Goal: Task Accomplishment & Management: Complete application form

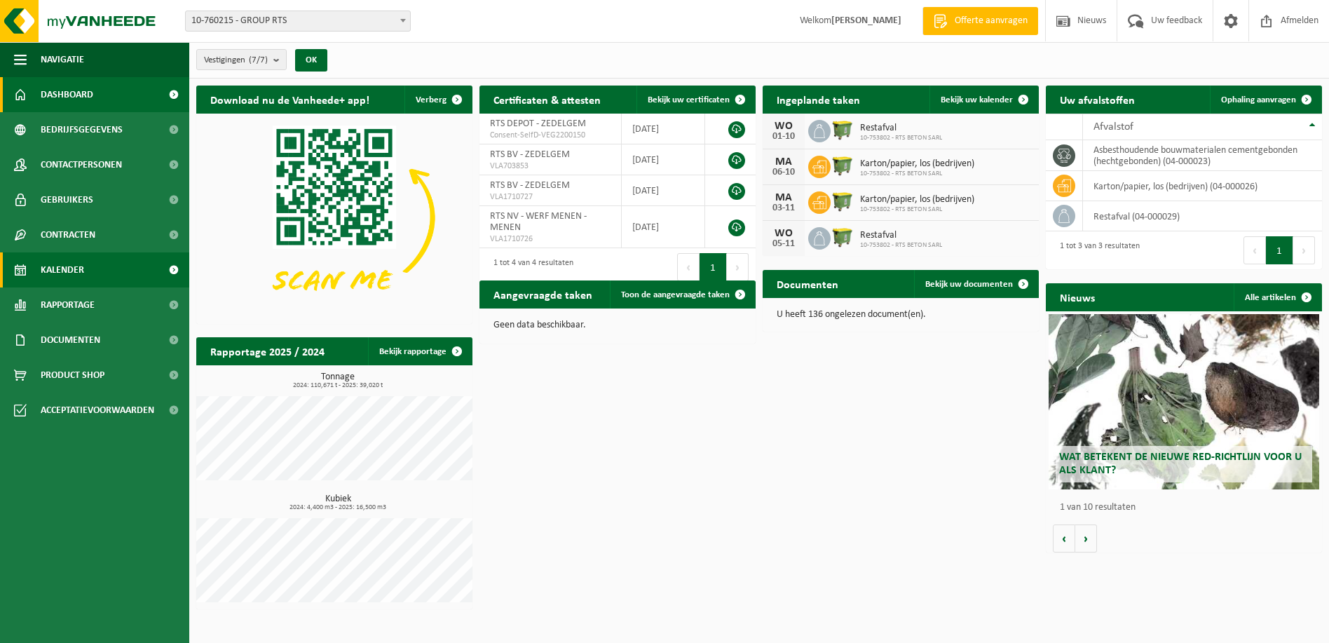
click at [76, 268] on span "Kalender" at bounding box center [62, 269] width 43 height 35
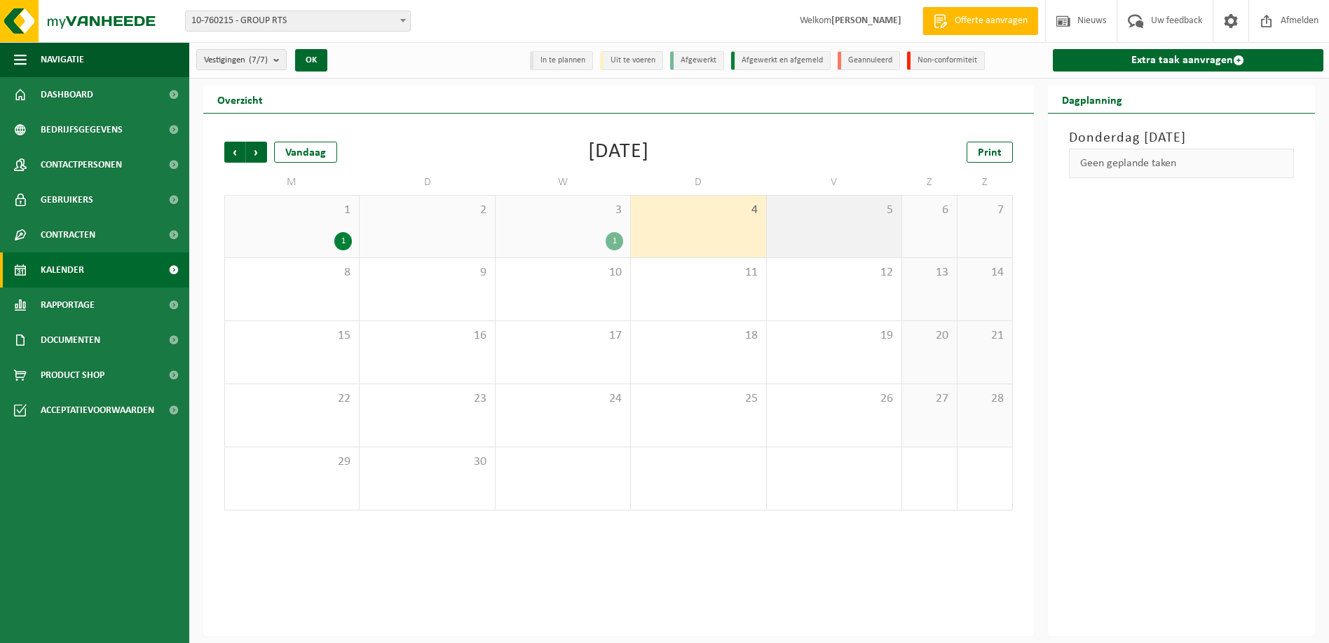
click at [797, 231] on div "5" at bounding box center [834, 227] width 135 height 62
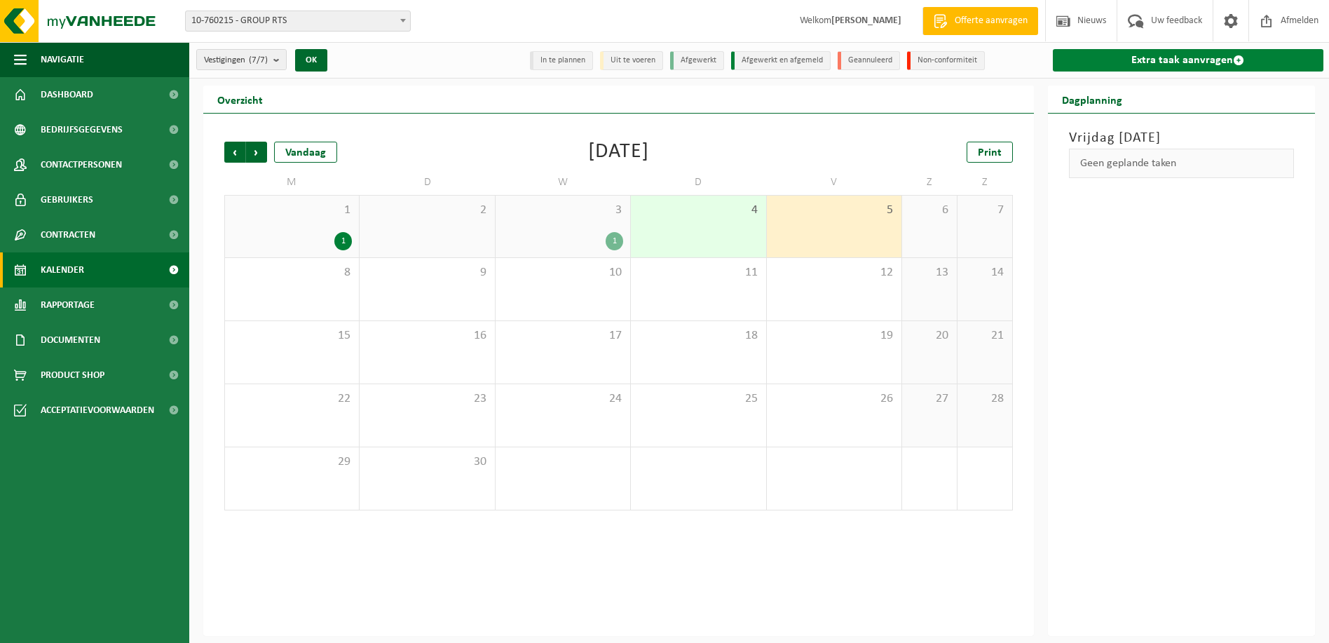
click at [1202, 62] on link "Extra taak aanvragen" at bounding box center [1188, 60] width 271 height 22
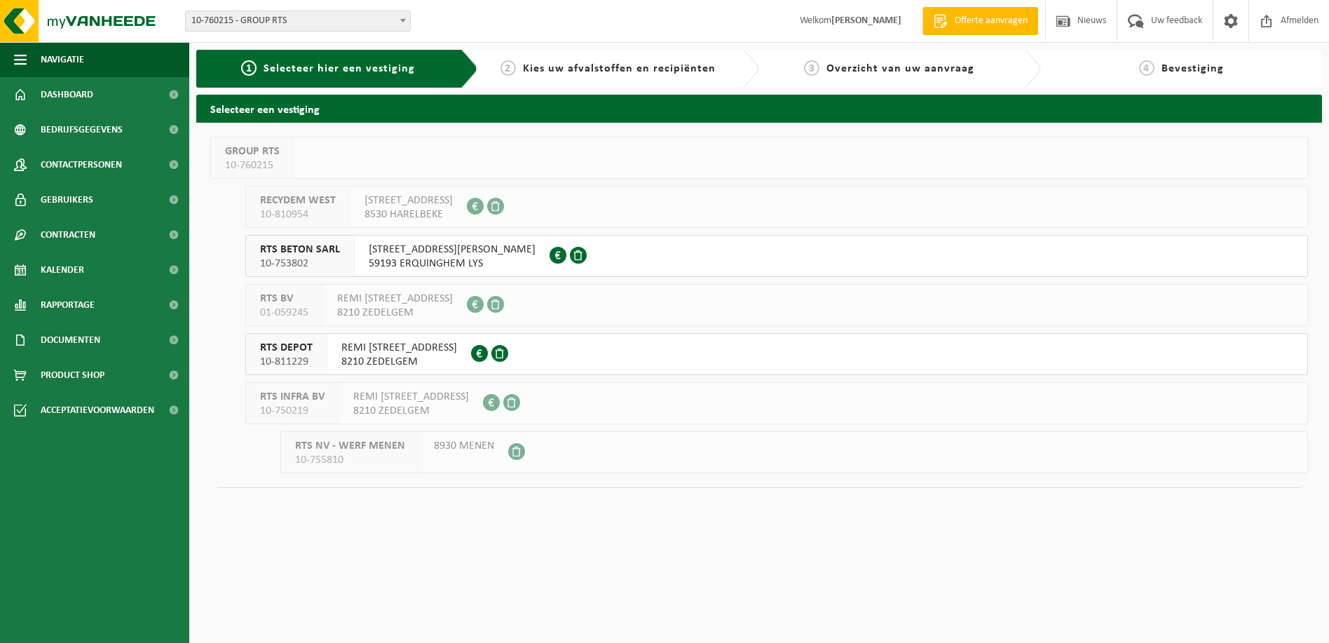
click at [338, 357] on div "REMI CLAEYSSTRAAT 23 8210 ZEDELGEM 0873.153.220" at bounding box center [399, 354] width 144 height 41
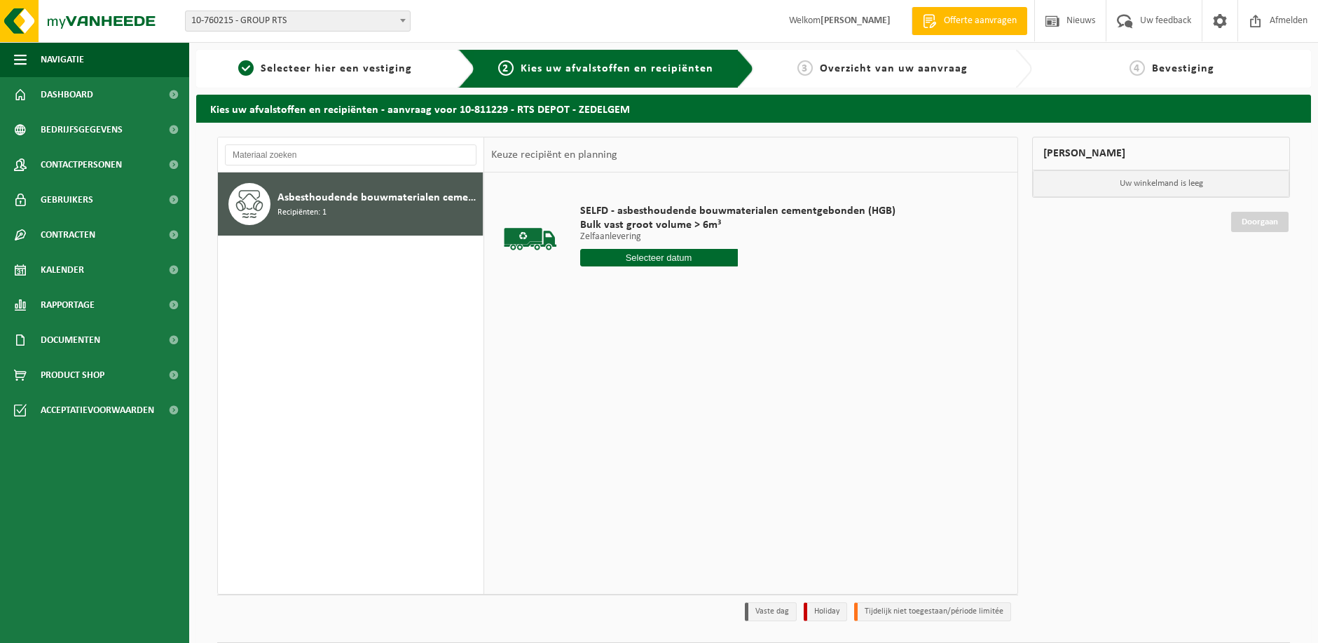
click at [664, 266] on div "SELFD - asbesthoudende bouwmaterialen cementgebonden (HGB) Bulk vast groot volu…" at bounding box center [737, 238] width 329 height 97
click at [669, 261] on input "text" at bounding box center [659, 258] width 158 height 18
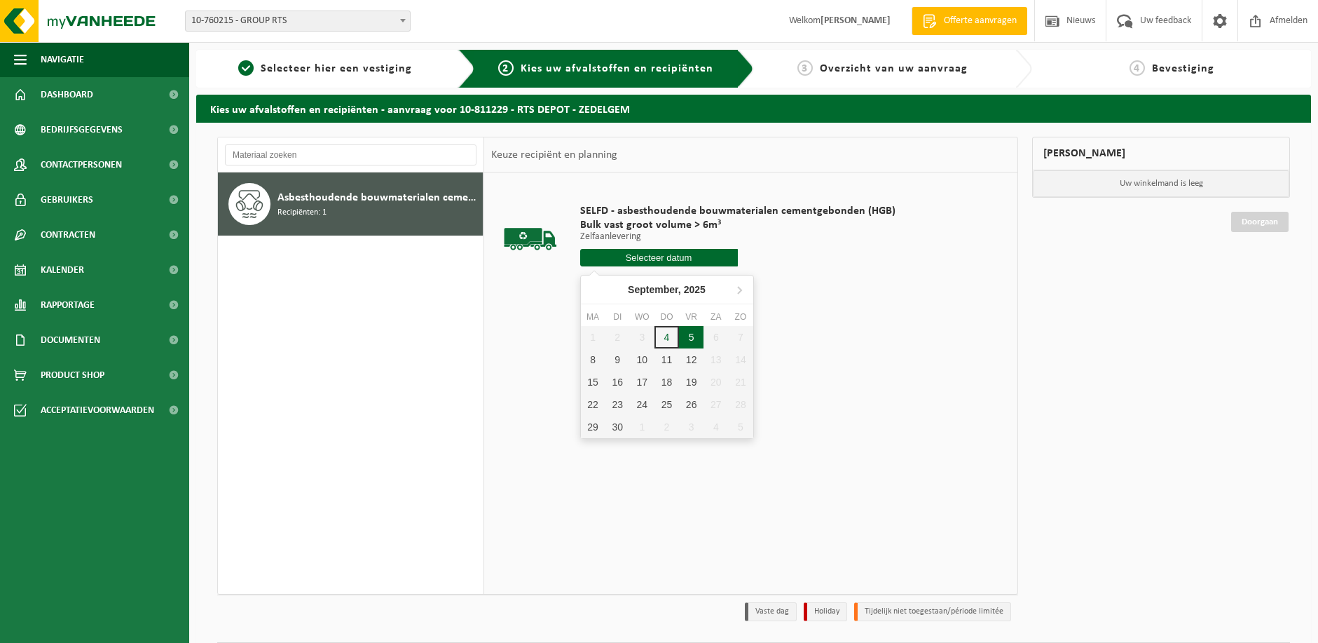
click at [696, 337] on div "5" at bounding box center [691, 337] width 25 height 22
type input "Van [DATE]"
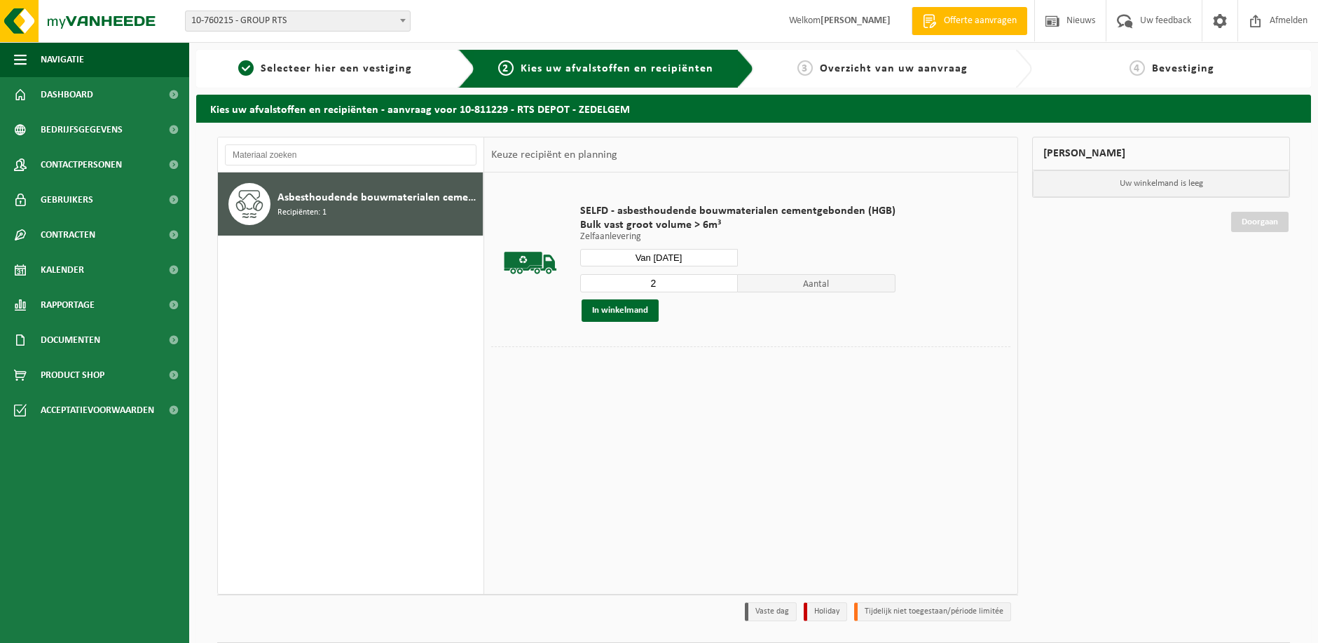
click at [727, 278] on input "2" at bounding box center [659, 283] width 158 height 18
type input "3"
click at [726, 277] on input "3" at bounding box center [659, 283] width 158 height 18
click at [622, 310] on button "In winkelmand" at bounding box center [620, 310] width 77 height 22
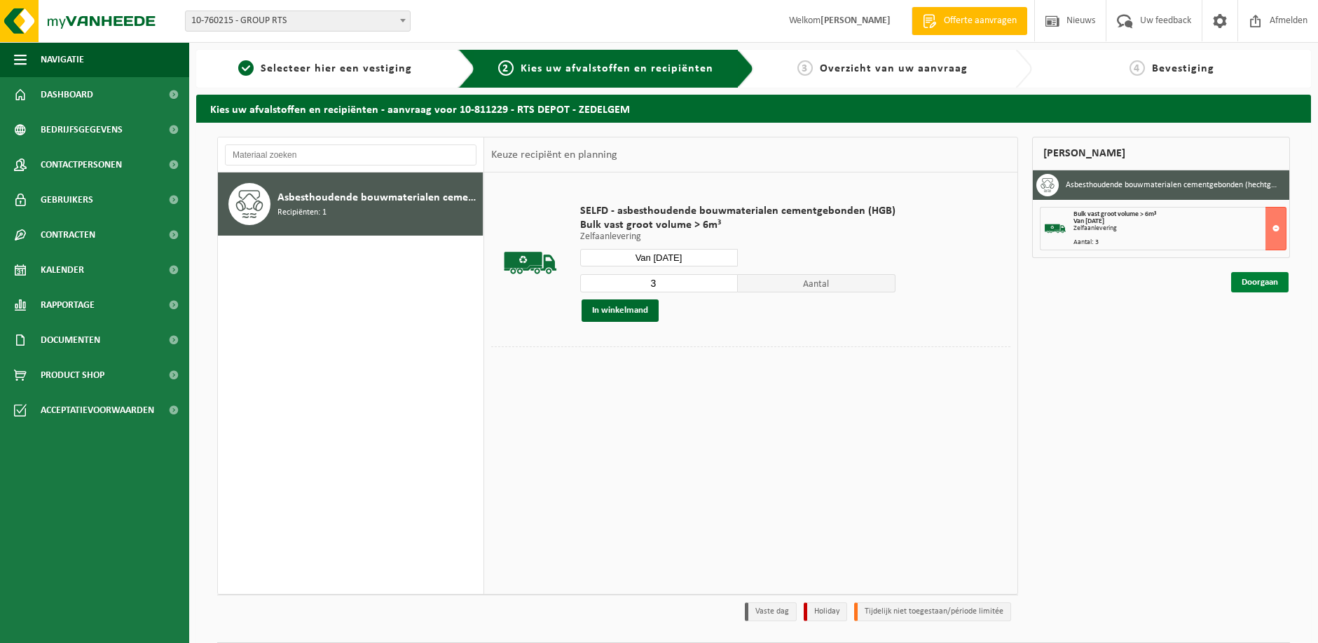
click at [1252, 275] on link "Doorgaan" at bounding box center [1259, 282] width 57 height 20
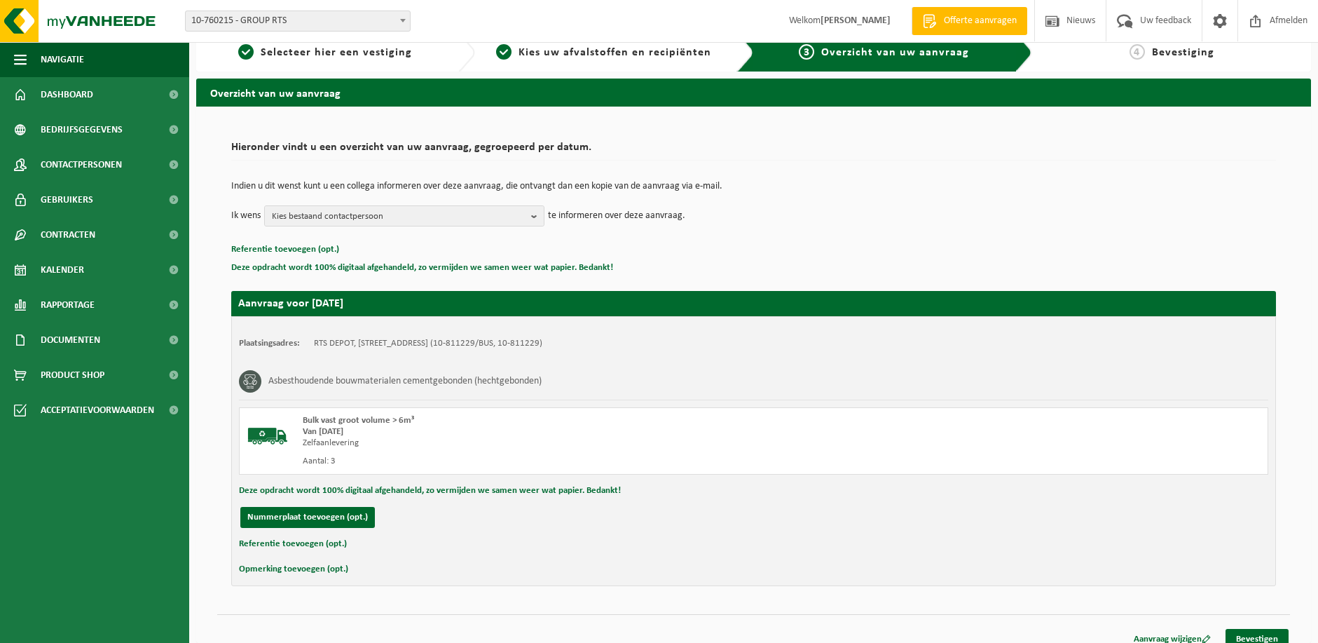
scroll to position [30, 0]
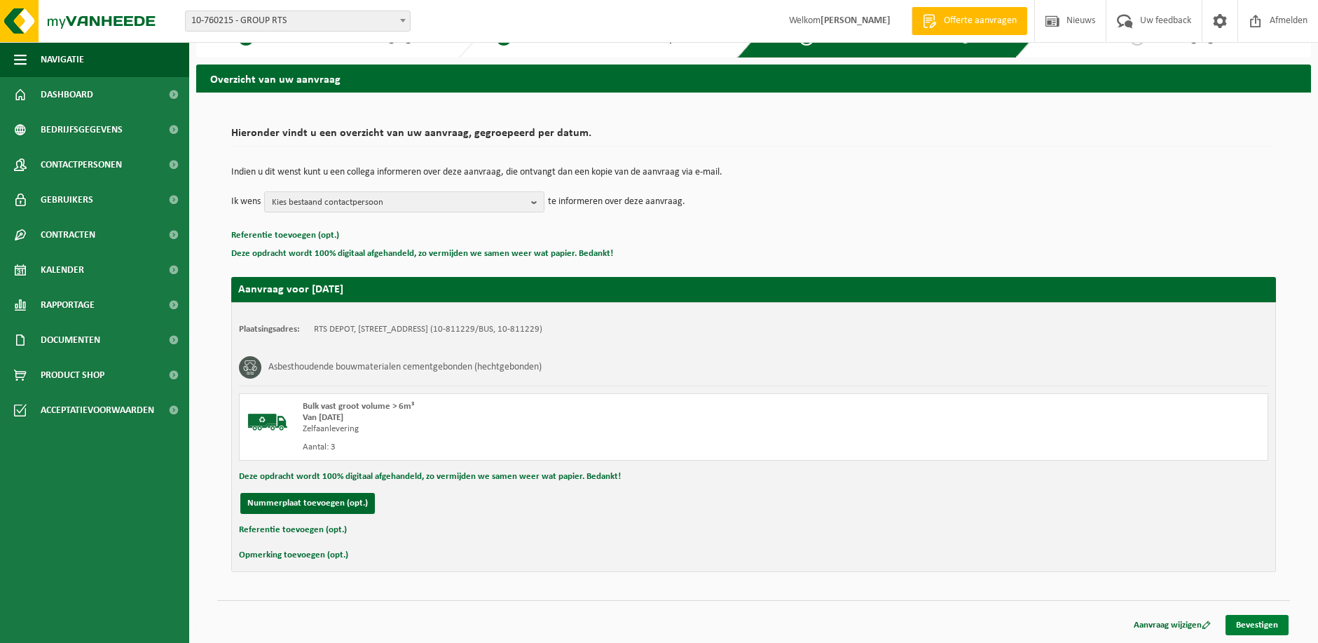
click at [1253, 617] on link "Bevestigen" at bounding box center [1257, 625] width 63 height 20
